Goal: Information Seeking & Learning: Learn about a topic

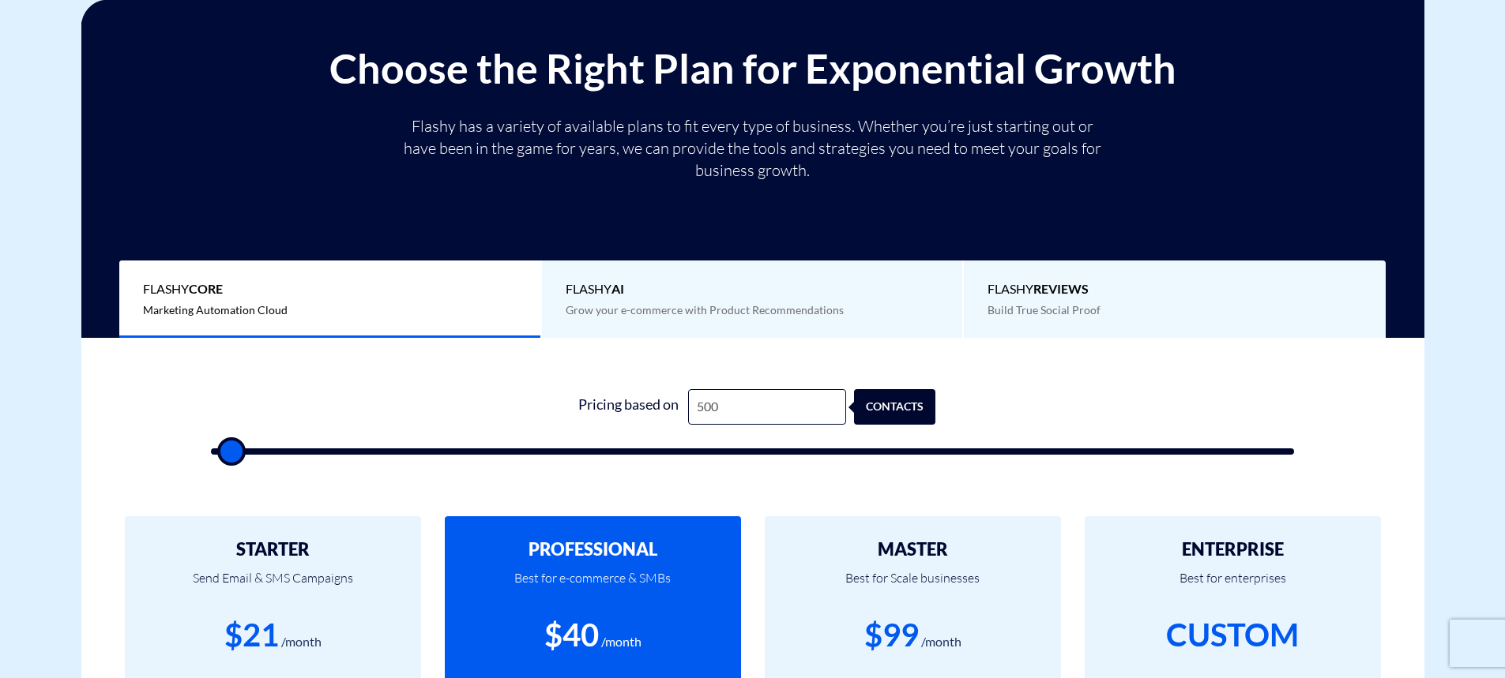
type input "8"
type input "500"
type input "8,000"
type input "8000"
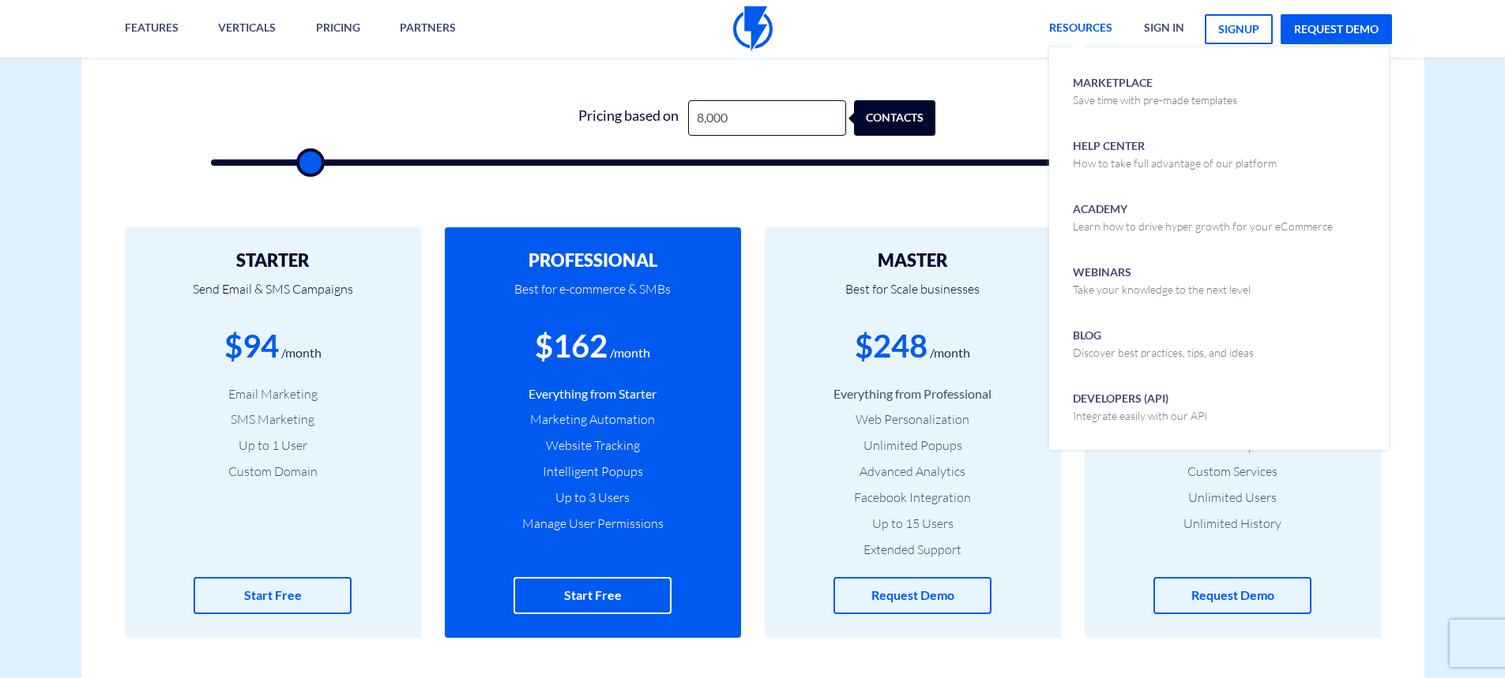
scroll to position [553, 0]
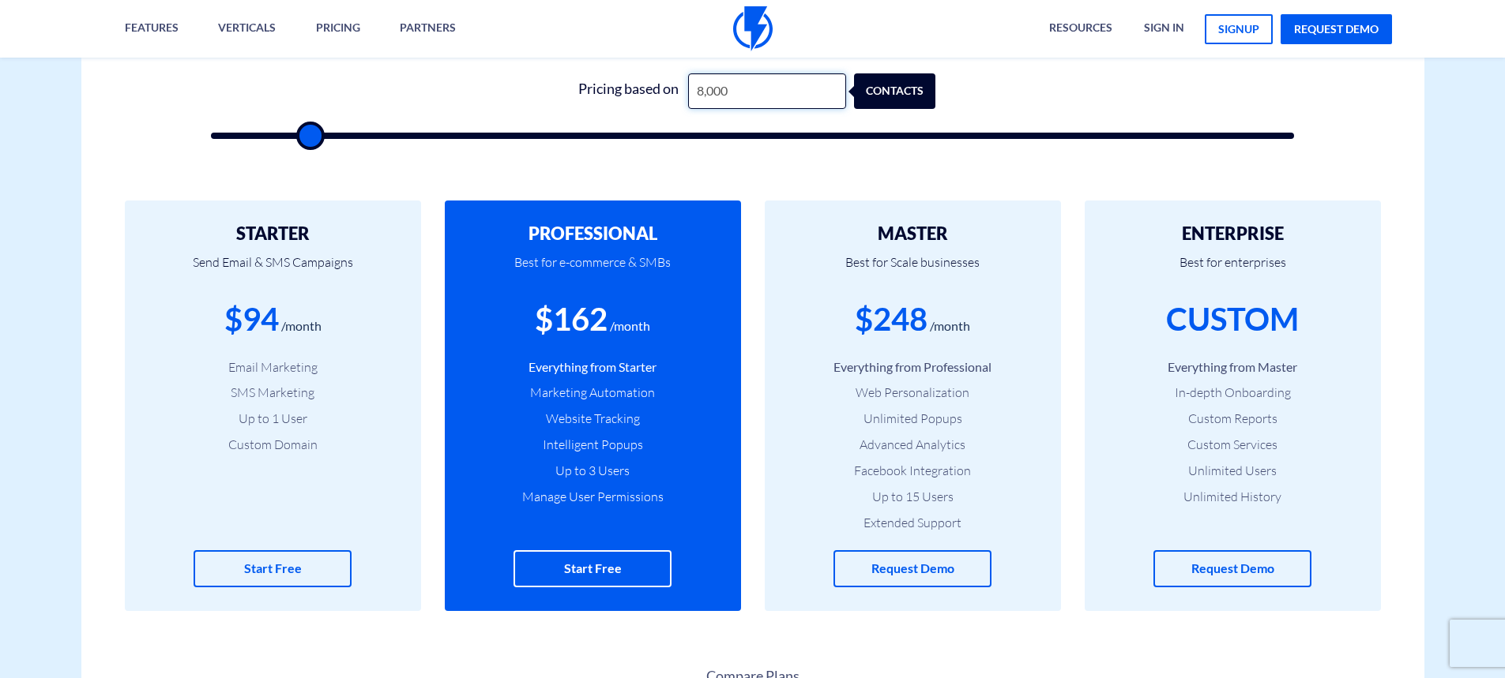
click at [742, 91] on input "8,000" at bounding box center [767, 91] width 158 height 36
click at [731, 89] on input "8,000" at bounding box center [767, 91] width 158 height 36
click at [758, 97] on input "8,000" at bounding box center [767, 91] width 158 height 36
drag, startPoint x: 761, startPoint y: 96, endPoint x: 452, endPoint y: 90, distance: 309.7
click at [452, 90] on form "0 Pricing based on 8,000 contacts" at bounding box center [753, 106] width 1084 height 66
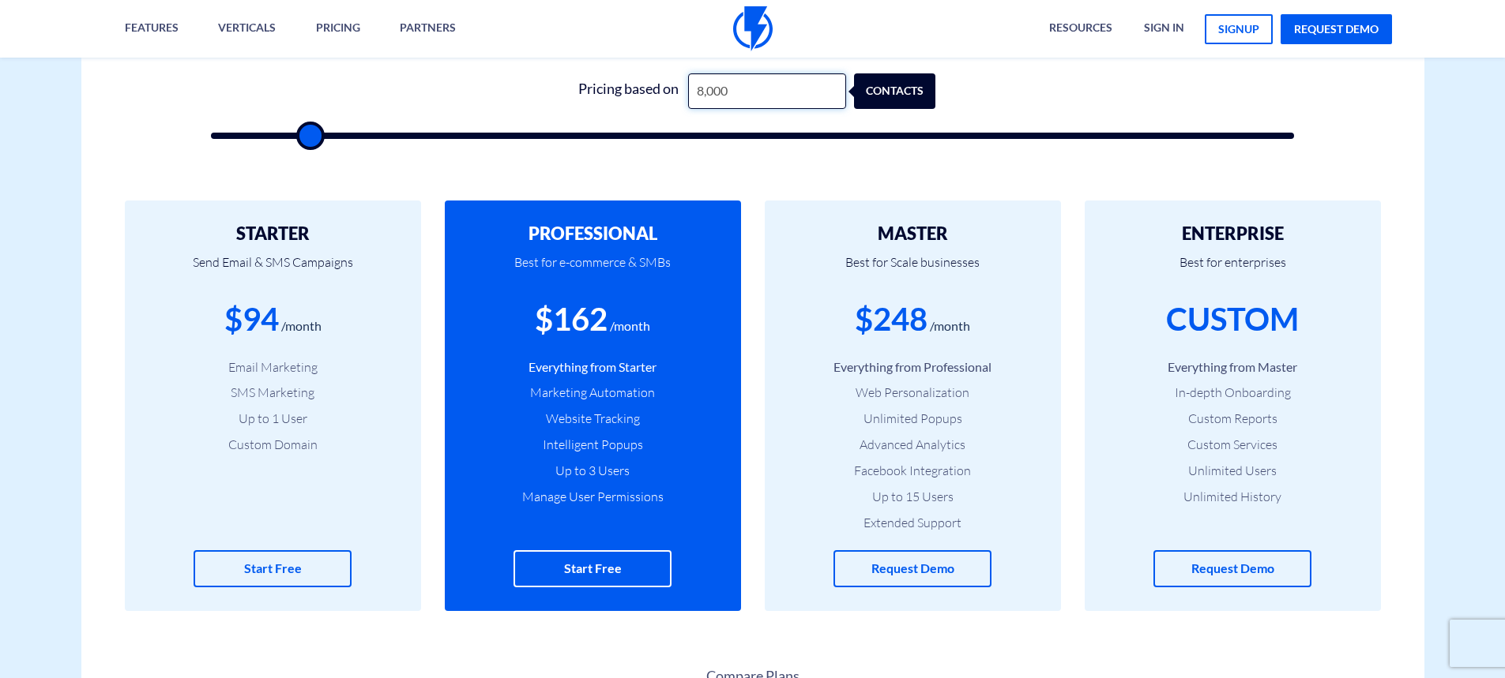
type input "8"
type input "500"
type input "84"
type input "500"
type input "8"
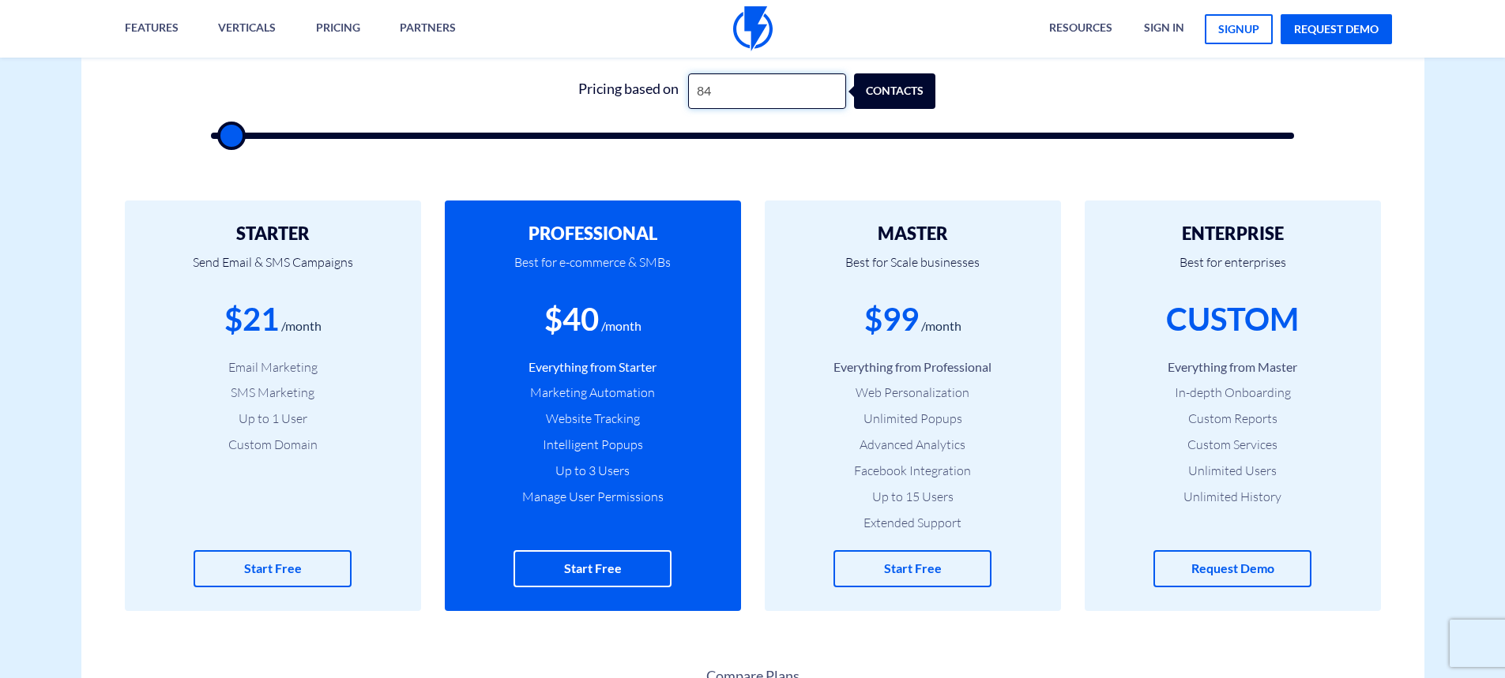
type input "500"
type input "8"
type input "500"
type input "85"
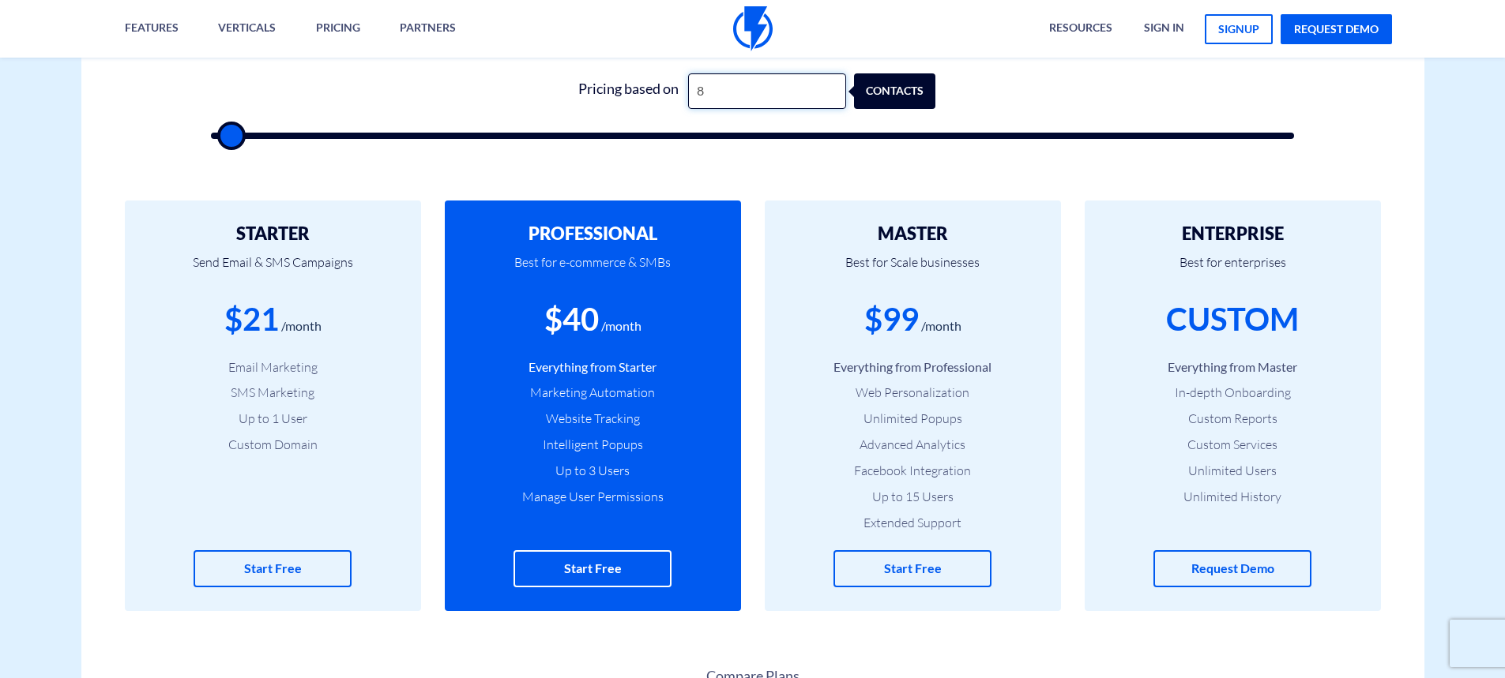
type input "500"
type input "850"
type input "1000"
type input "8,500"
type input "8500"
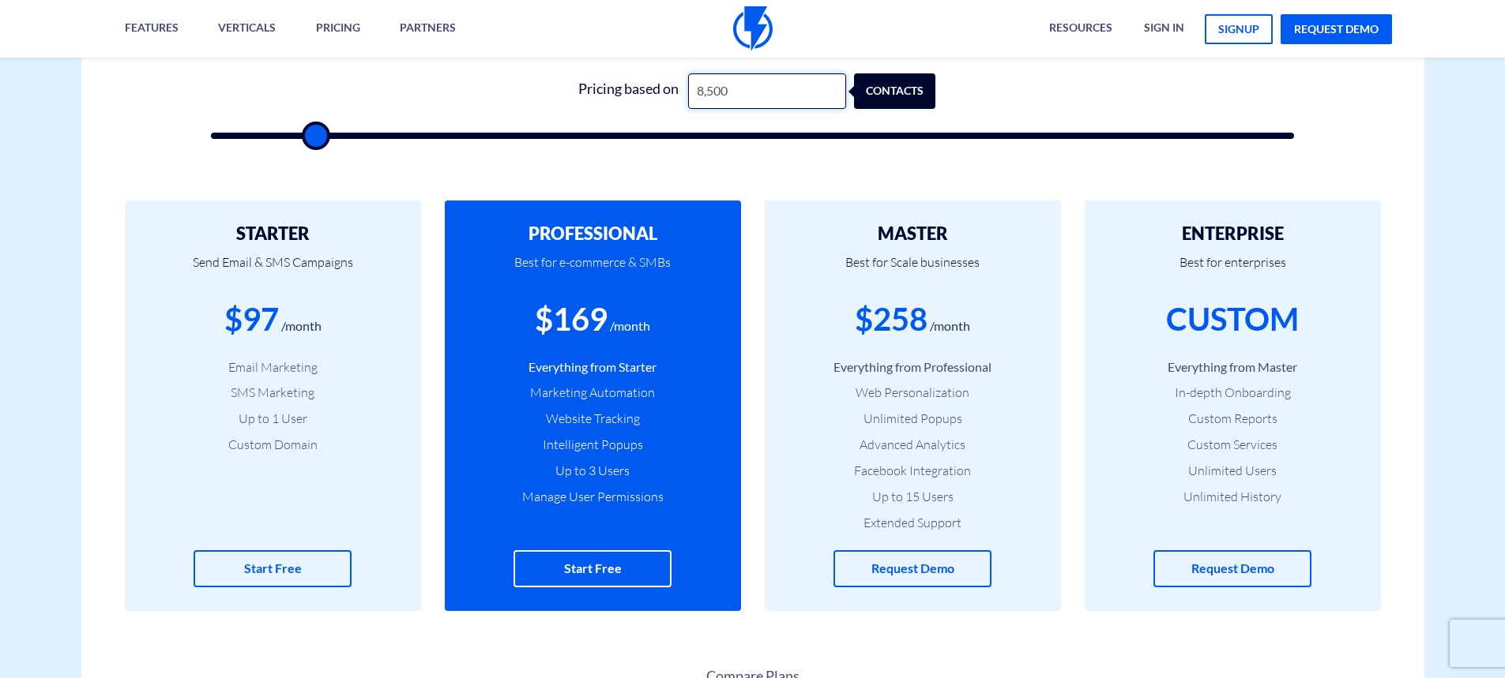
drag, startPoint x: 776, startPoint y: 92, endPoint x: 646, endPoint y: 73, distance: 130.9
click at [646, 73] on div "Pricing based on 8,500 contacts" at bounding box center [752, 91] width 366 height 36
type input "2"
type input "500"
type input "21"
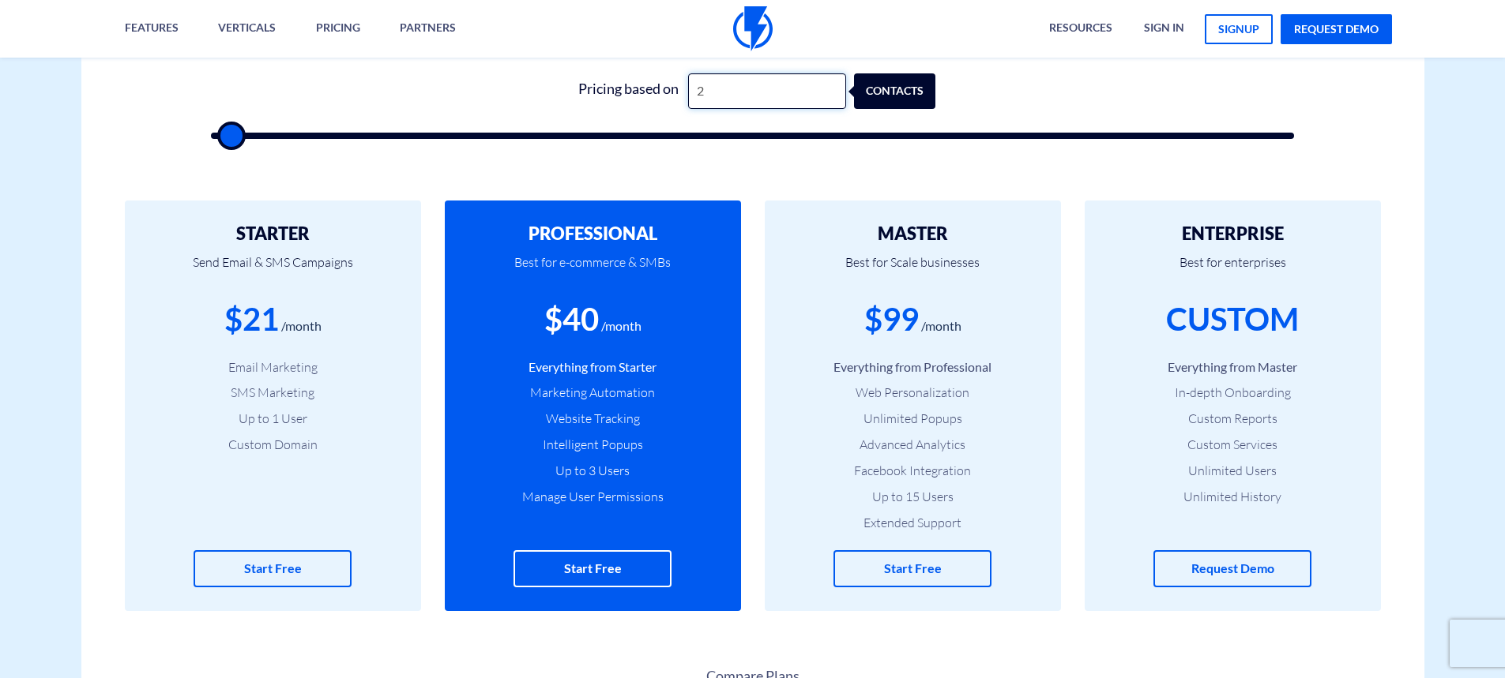
type input "500"
type input "210"
type input "500"
type input "2,100"
type input "2000"
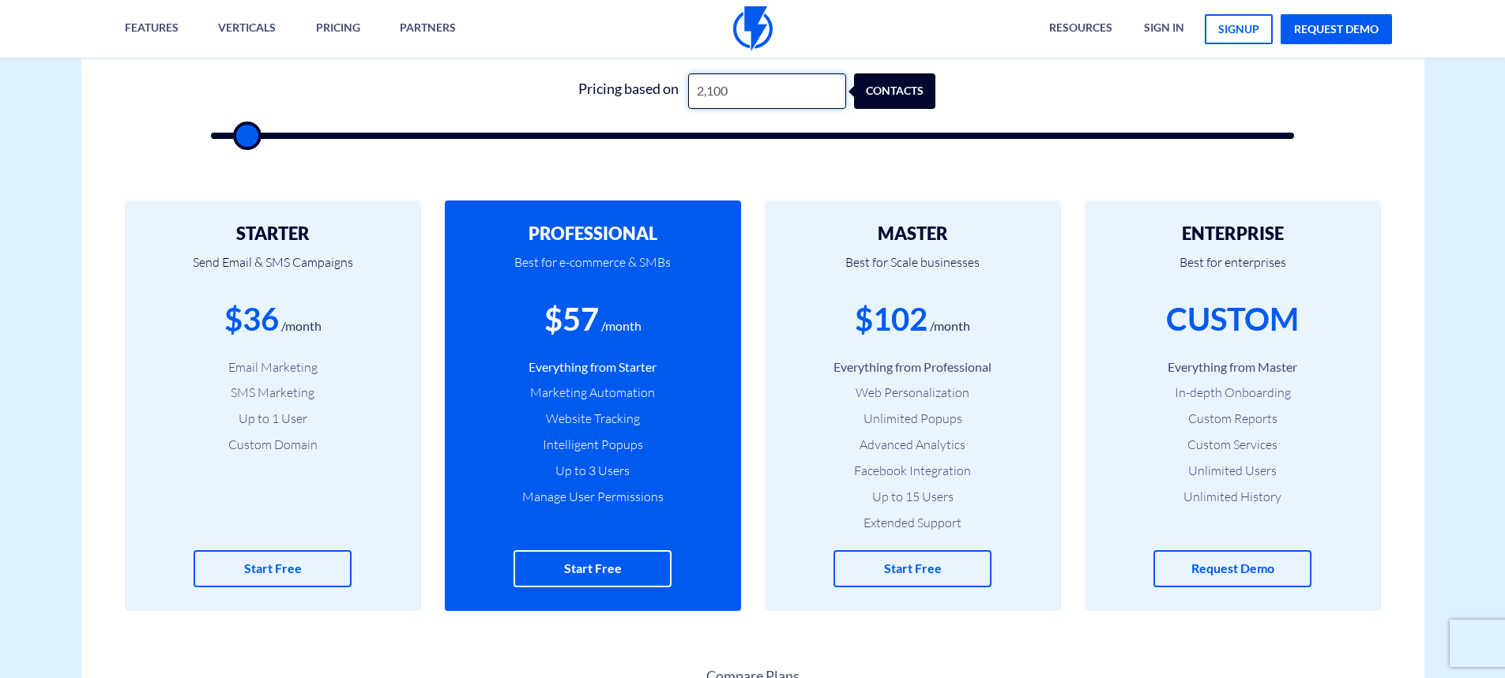
type input "21,000"
type input "21000"
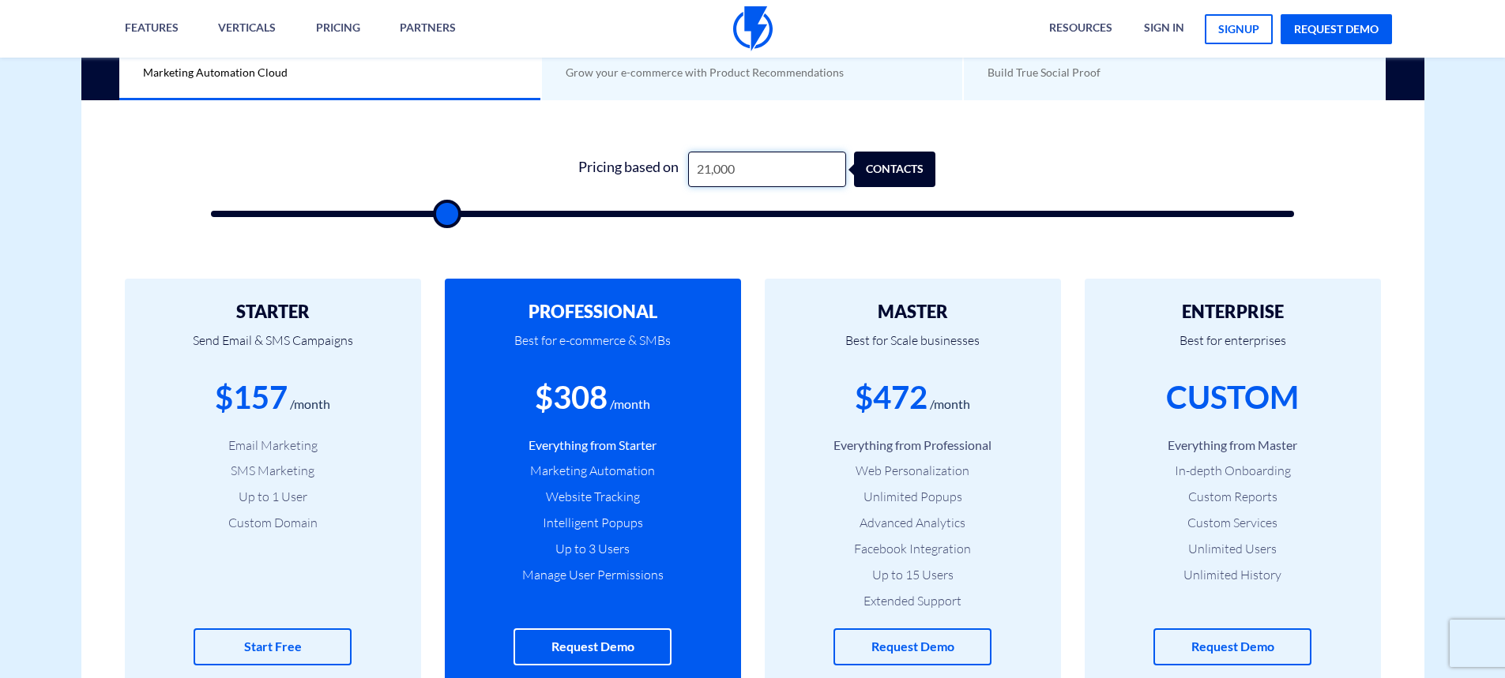
scroll to position [474, 0]
type input "21,000"
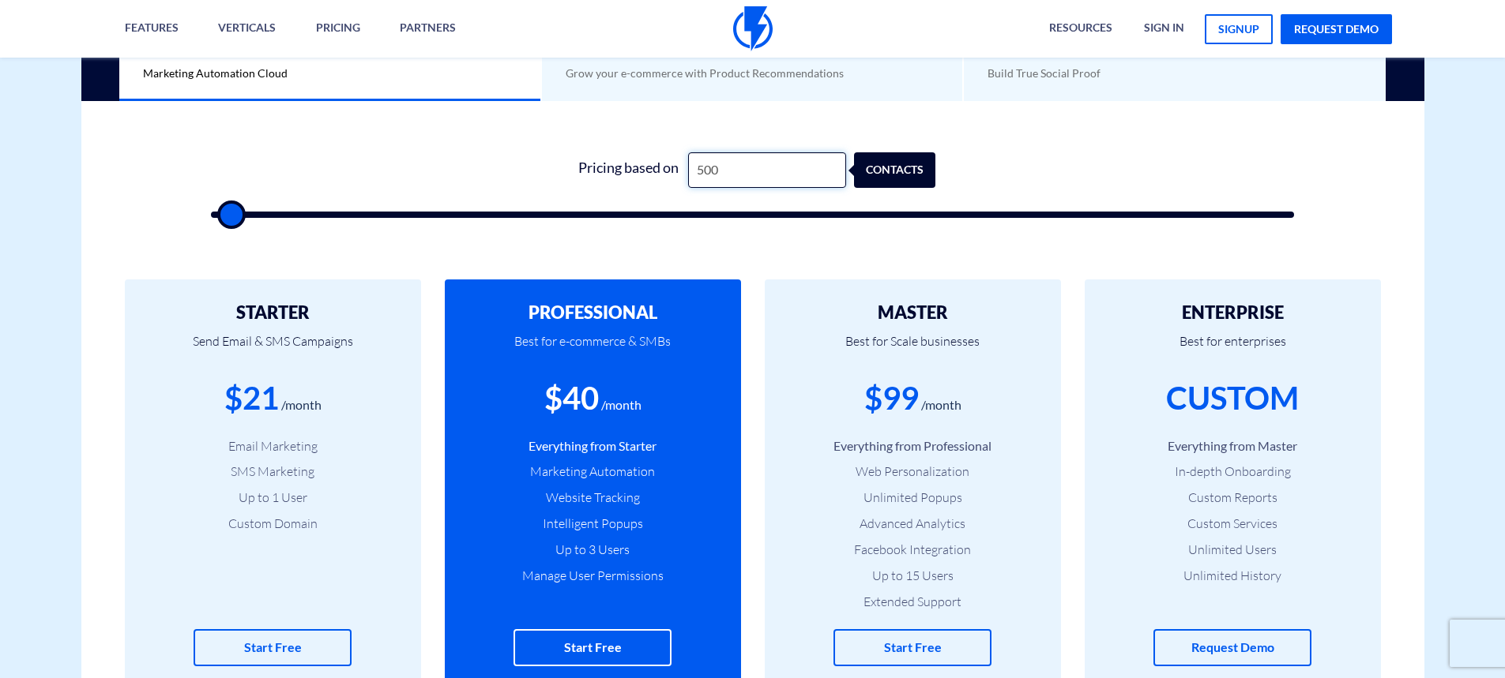
drag, startPoint x: 778, startPoint y: 169, endPoint x: 517, endPoint y: 144, distance: 262.7
click at [517, 145] on div "1 Pricing based on 500 contacts" at bounding box center [752, 180] width 1115 height 135
type input "500"
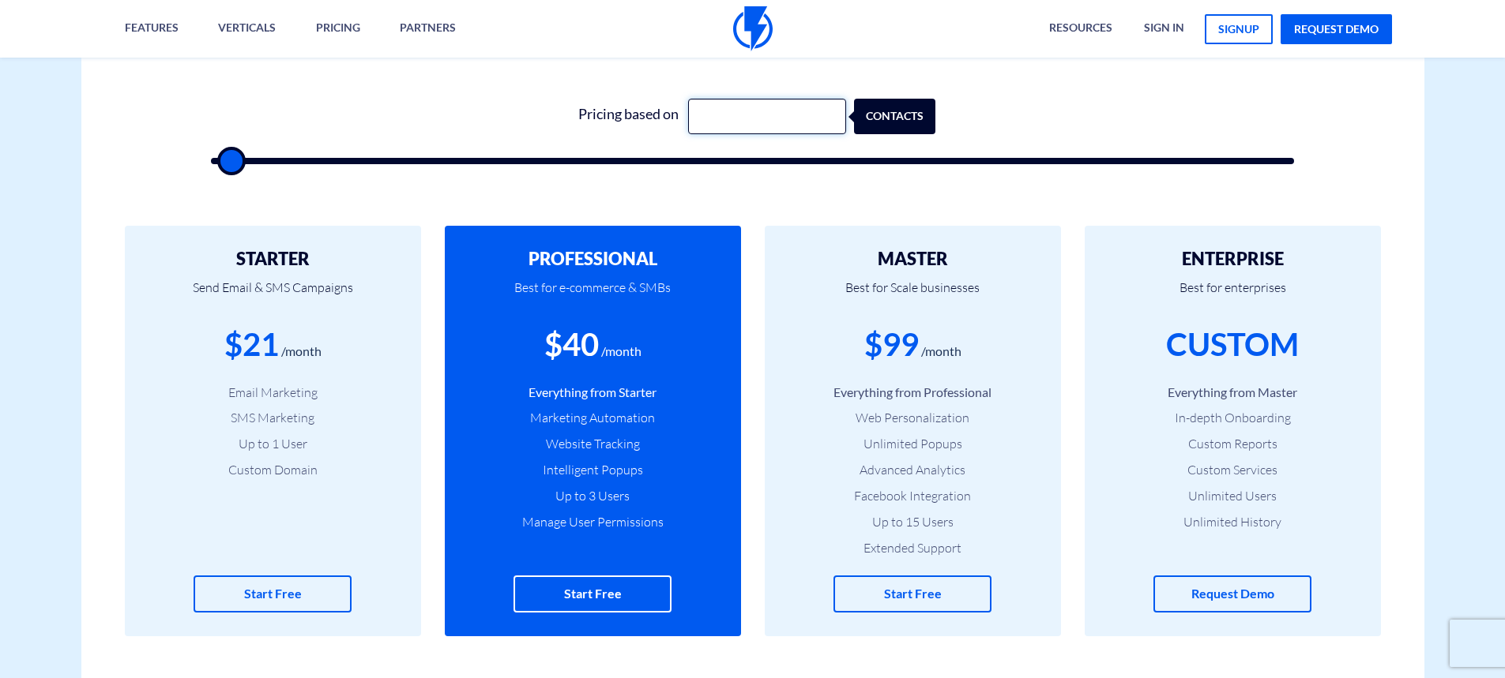
scroll to position [553, 0]
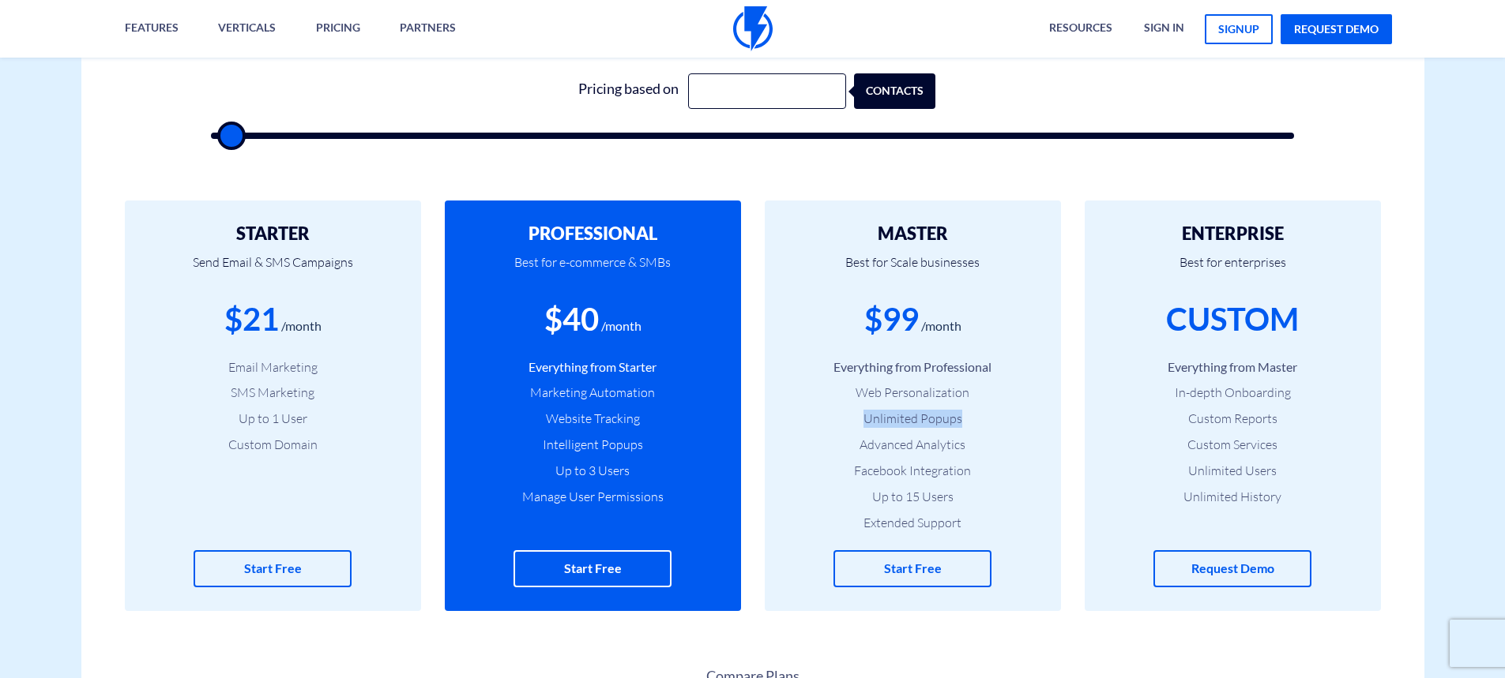
drag, startPoint x: 972, startPoint y: 389, endPoint x: 974, endPoint y: 419, distance: 29.3
click at [974, 419] on ul "Everything from Professional Web Personalization Unlimited Popups Advanced Anal…" at bounding box center [912, 446] width 249 height 174
click at [938, 457] on ul "Everything from Professional Web Personalization Unlimited Popups Advanced Anal…" at bounding box center [912, 446] width 249 height 174
drag, startPoint x: 880, startPoint y: 494, endPoint x: 956, endPoint y: 504, distance: 76.4
click at [956, 504] on li "Up to 15 Users" at bounding box center [912, 497] width 249 height 18
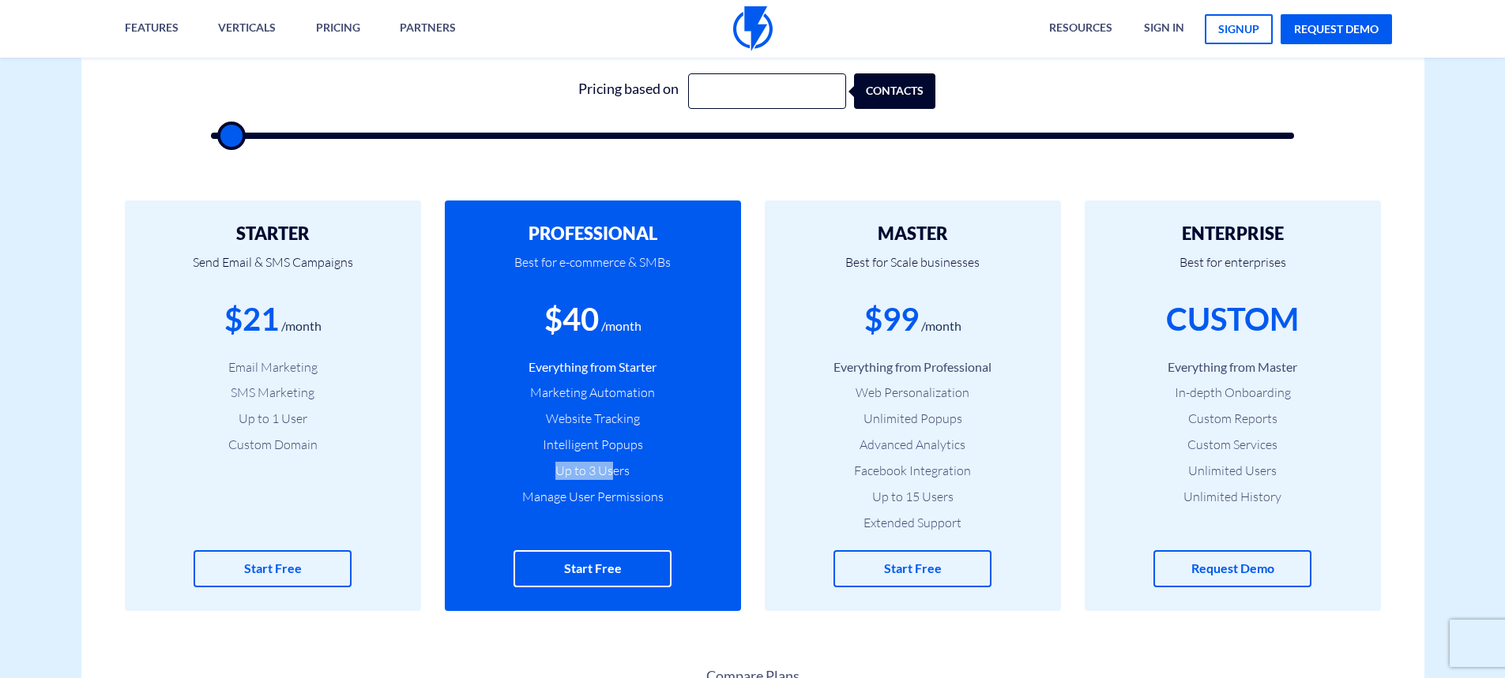
drag, startPoint x: 538, startPoint y: 473, endPoint x: 611, endPoint y: 472, distance: 72.7
click at [611, 472] on li "Up to 3 Users" at bounding box center [592, 471] width 249 height 18
drag, startPoint x: 893, startPoint y: 402, endPoint x: 934, endPoint y: 402, distance: 41.9
click at [934, 402] on li "Web Personalization" at bounding box center [912, 393] width 249 height 18
click at [750, 375] on div "PROFESSIONAL Best for e-commerce & SMBs $40 /month Everything from Starter Mark…" at bounding box center [593, 406] width 320 height 411
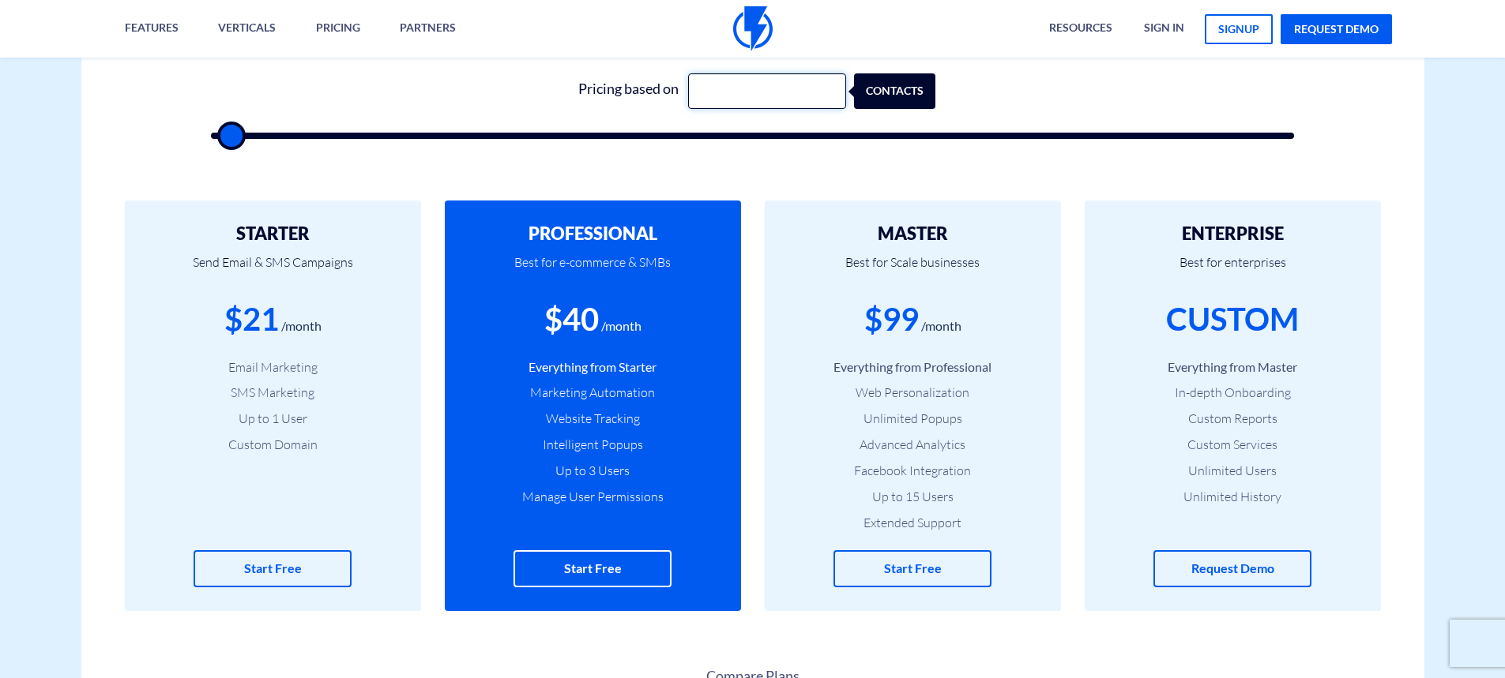
click at [749, 96] on input "text" at bounding box center [767, 91] width 158 height 36
type input "2"
type input "500"
type input "21"
type input "500"
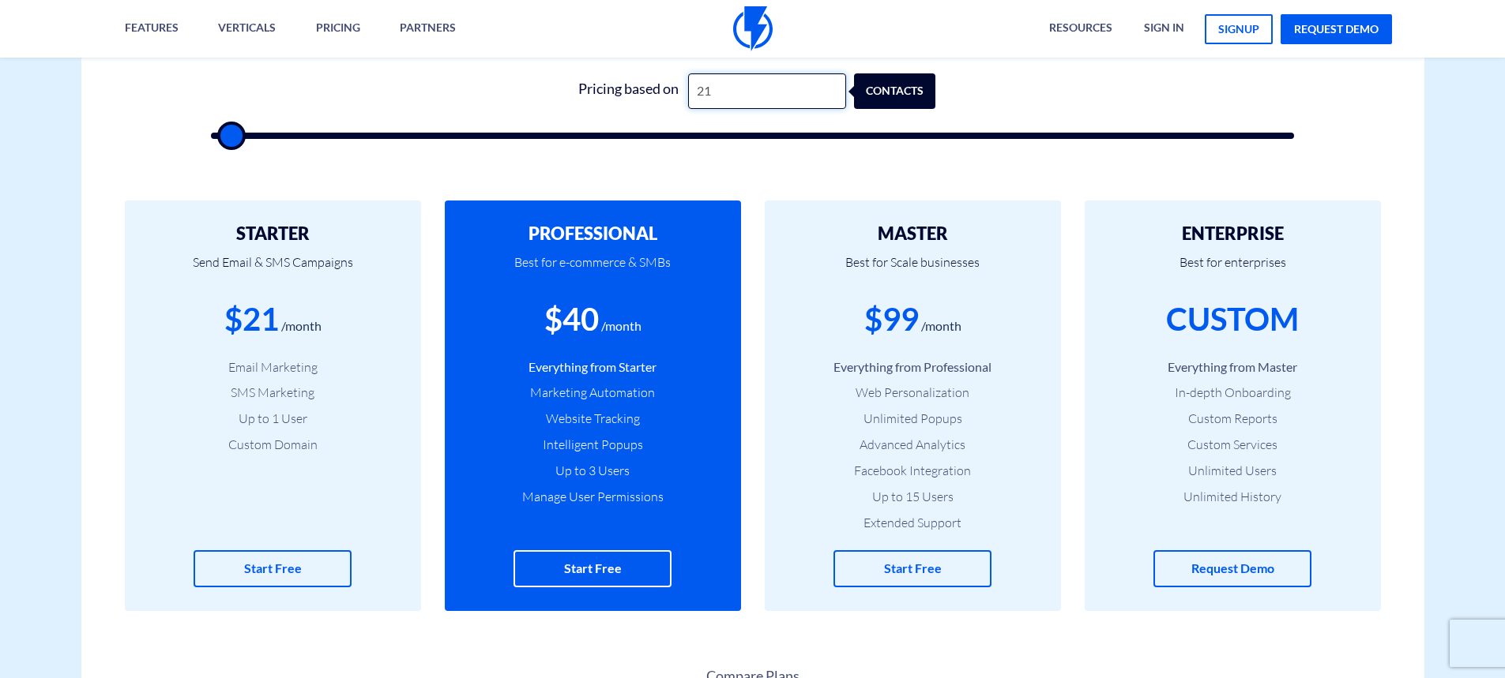
type input "210"
type input "500"
type input "2,100"
type input "2000"
type input "21,000"
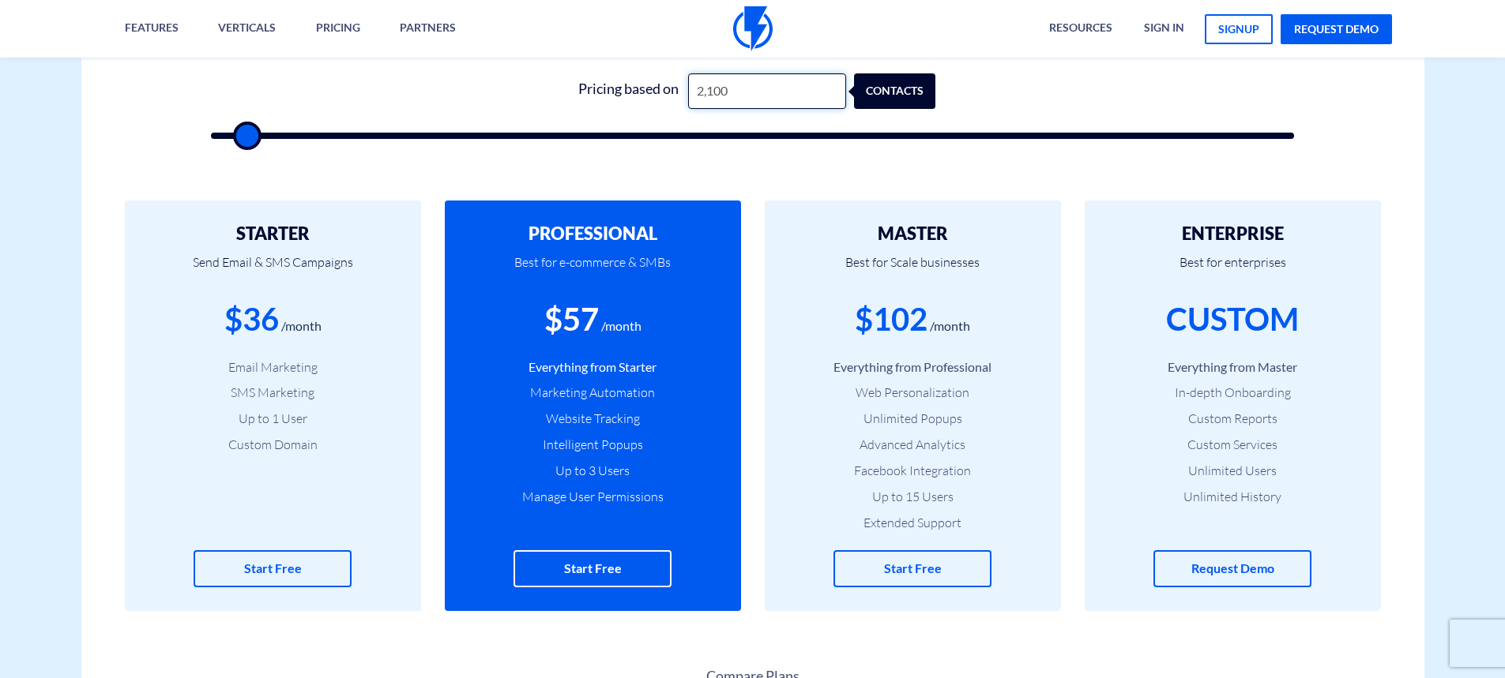
type input "21000"
type input "21,000"
click at [731, 92] on input "21,000" at bounding box center [767, 91] width 158 height 36
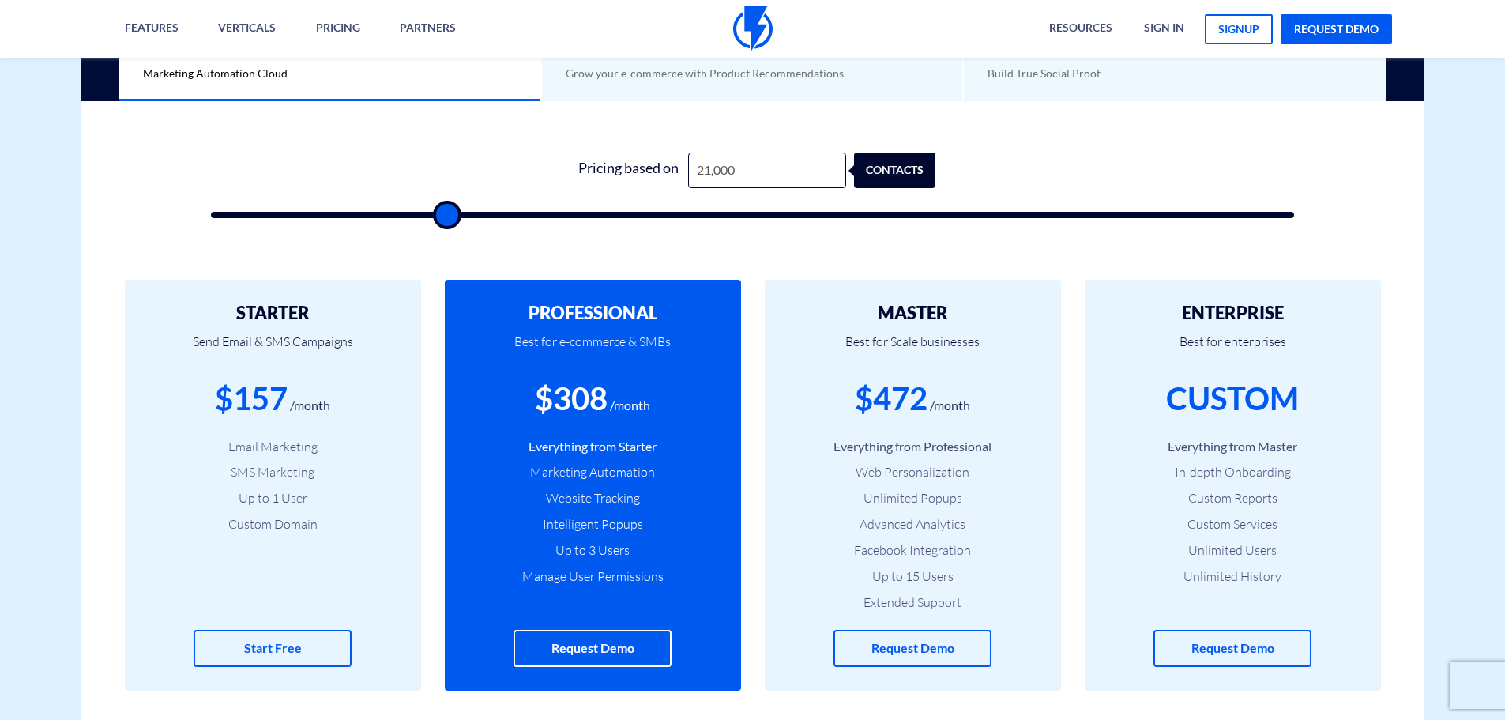
type input "500"
